Goal: Task Accomplishment & Management: Manage account settings

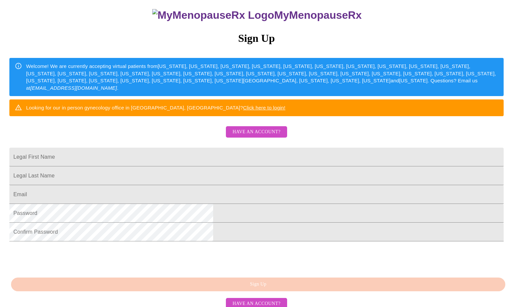
scroll to position [67, 0]
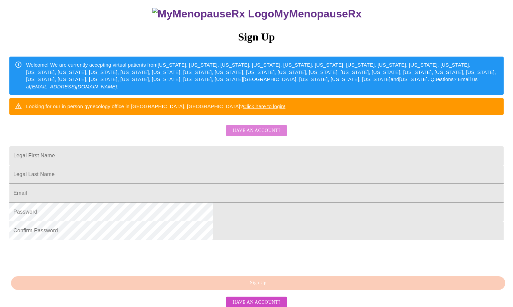
click at [269, 135] on span "Have an account?" at bounding box center [257, 131] width 48 height 8
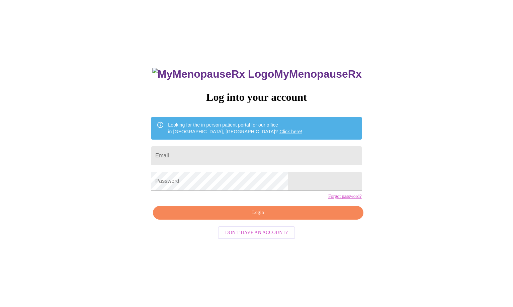
click at [214, 153] on input "Email" at bounding box center [256, 155] width 210 height 19
type input "kjwisman@yahoo.com"
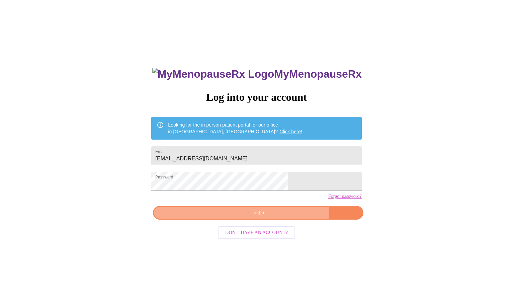
click at [278, 217] on span "Login" at bounding box center [258, 212] width 195 height 8
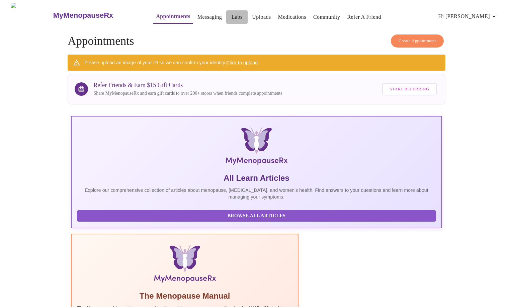
click at [232, 12] on link "Labs" at bounding box center [237, 16] width 11 height 9
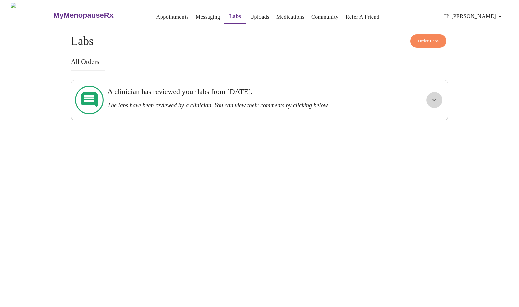
click at [431, 96] on icon "show more" at bounding box center [434, 100] width 8 height 8
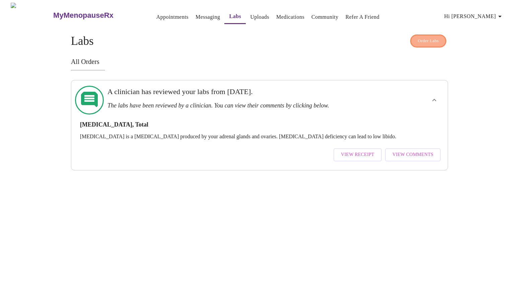
click at [426, 39] on span "Order Labs" at bounding box center [428, 41] width 21 height 8
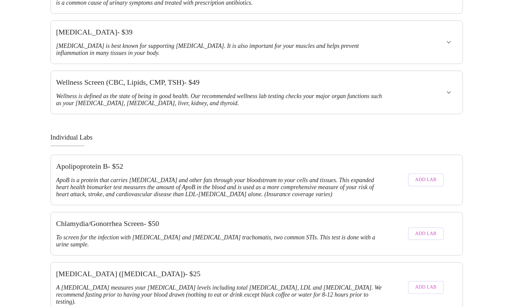
scroll to position [372, 0]
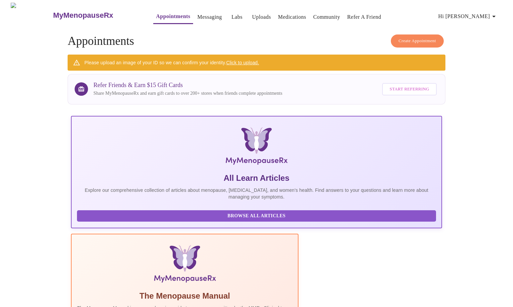
click at [197, 13] on link "Messaging" at bounding box center [209, 16] width 24 height 9
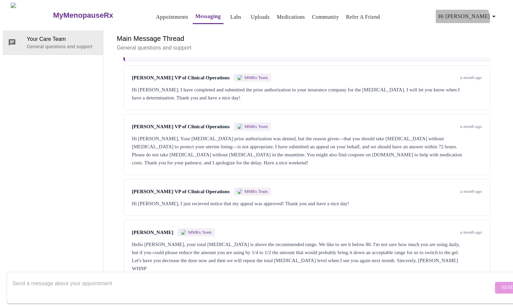
click at [495, 17] on icon "button" at bounding box center [494, 16] width 8 height 8
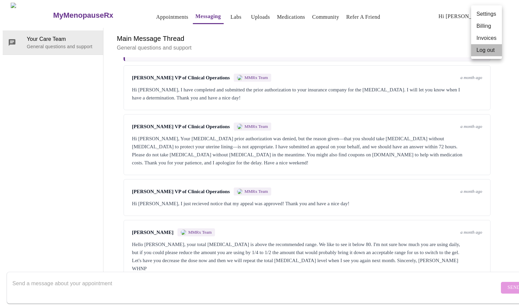
click at [481, 49] on li "Log out" at bounding box center [486, 50] width 31 height 12
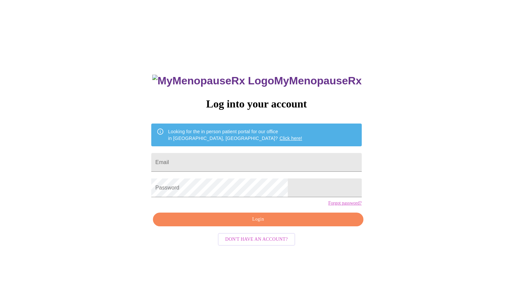
click at [249, 266] on div "MyMenopauseRx Log into your account Looking for the in person patient portal fo…" at bounding box center [257, 217] width 224 height 307
